Goal: Transaction & Acquisition: Purchase product/service

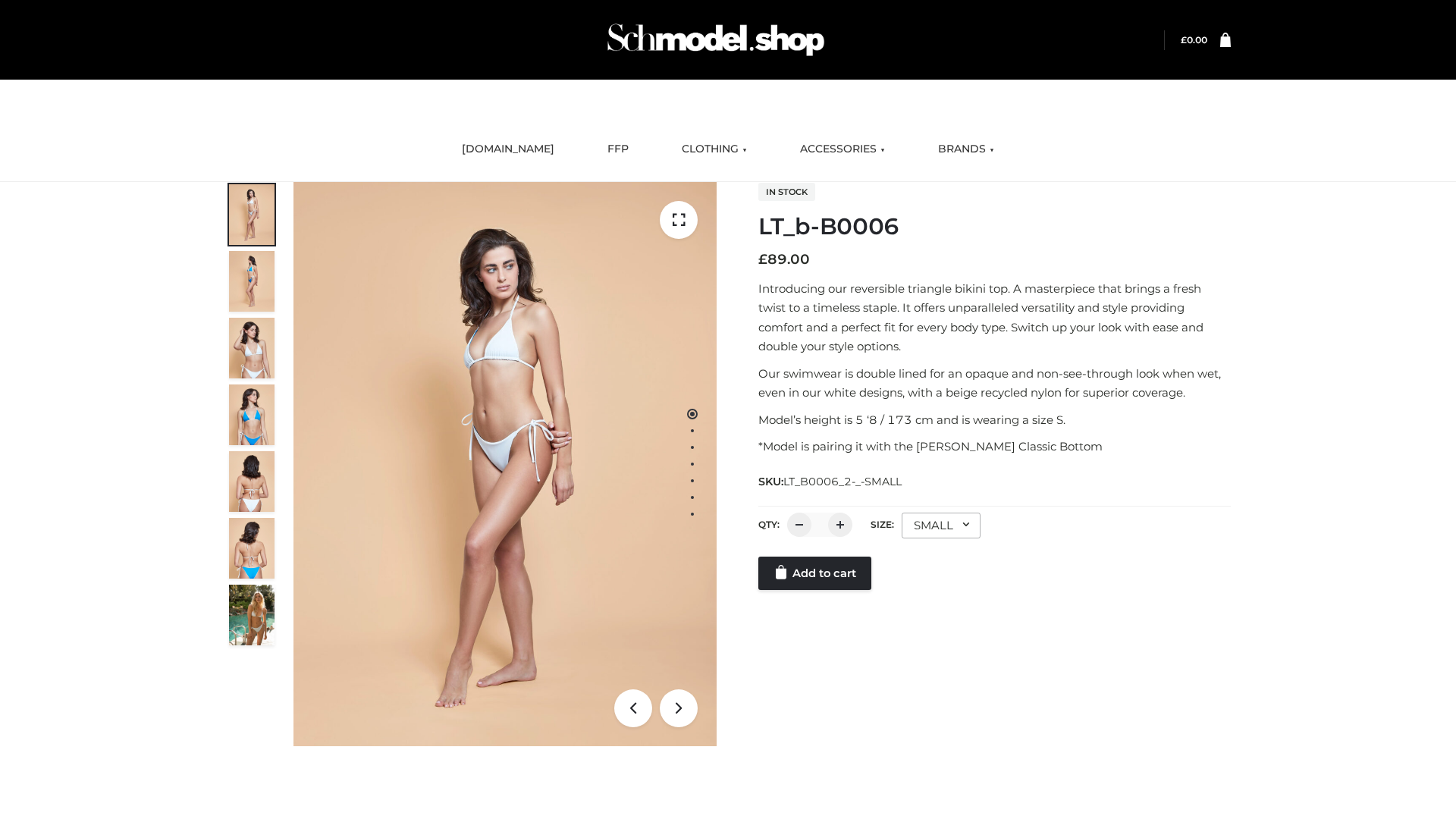
click at [815, 573] on link "Add to cart" at bounding box center [814, 572] width 113 height 33
